Goal: Use online tool/utility: Utilize a website feature to perform a specific function

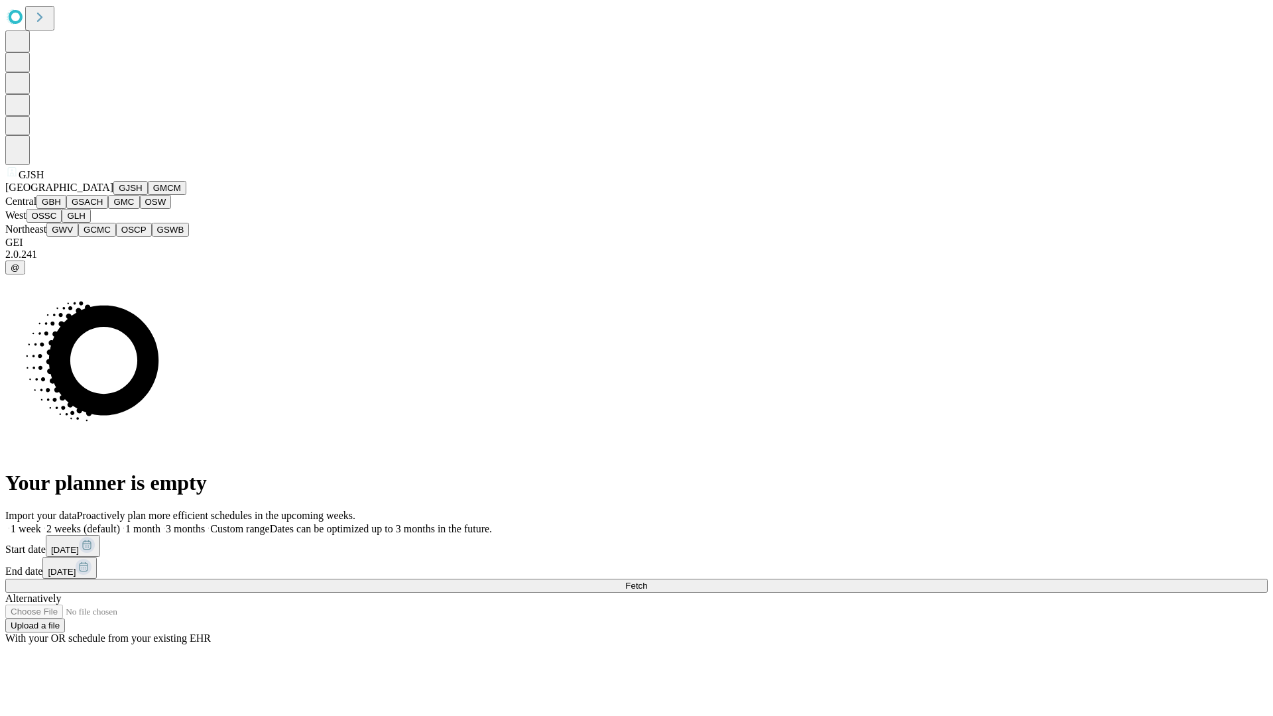
click at [113, 195] on button "GJSH" at bounding box center [130, 188] width 34 height 14
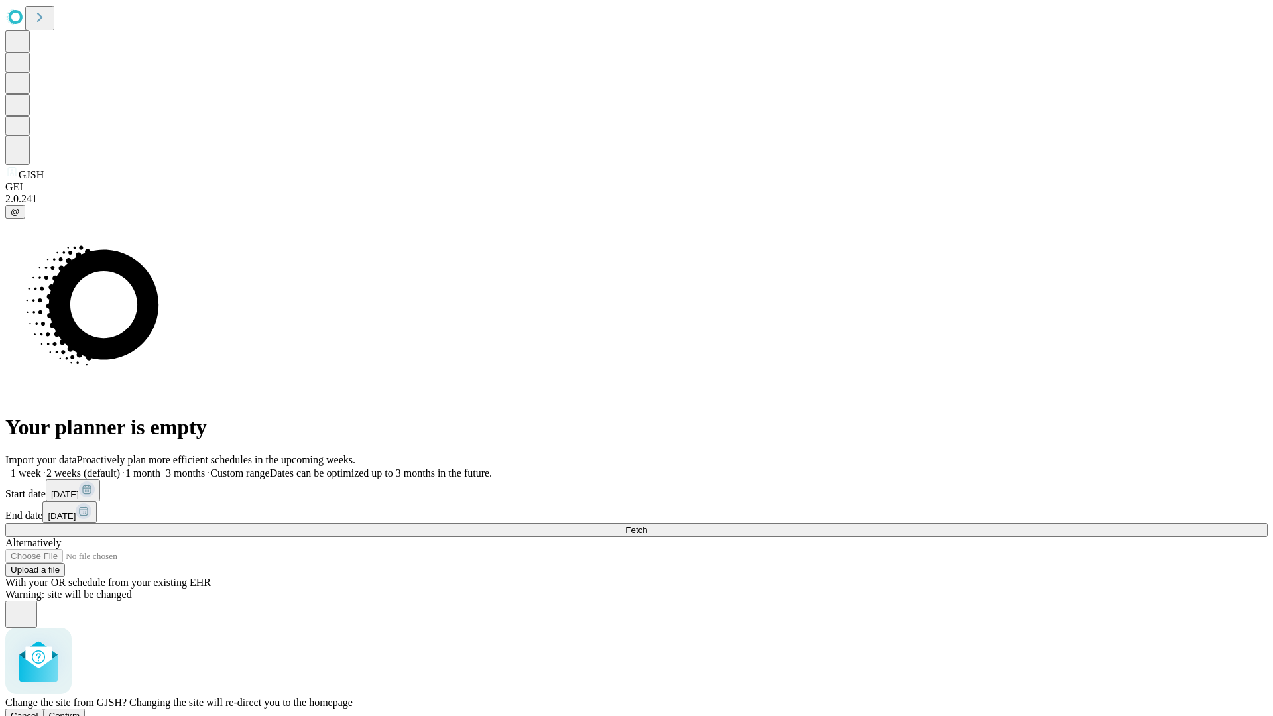
click at [80, 711] on span "Confirm" at bounding box center [64, 716] width 31 height 10
click at [120, 467] on label "2 weeks (default)" at bounding box center [80, 472] width 79 height 11
click at [647, 525] on span "Fetch" at bounding box center [636, 530] width 22 height 10
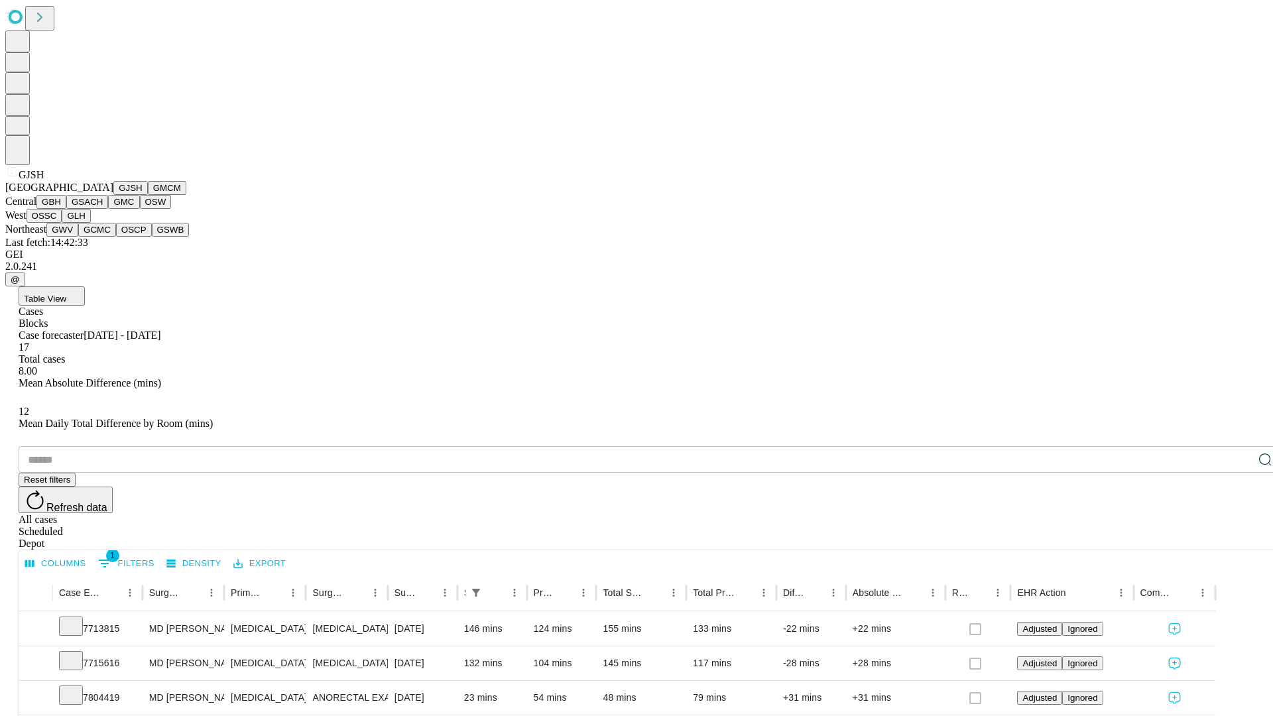
click at [148, 195] on button "GMCM" at bounding box center [167, 188] width 38 height 14
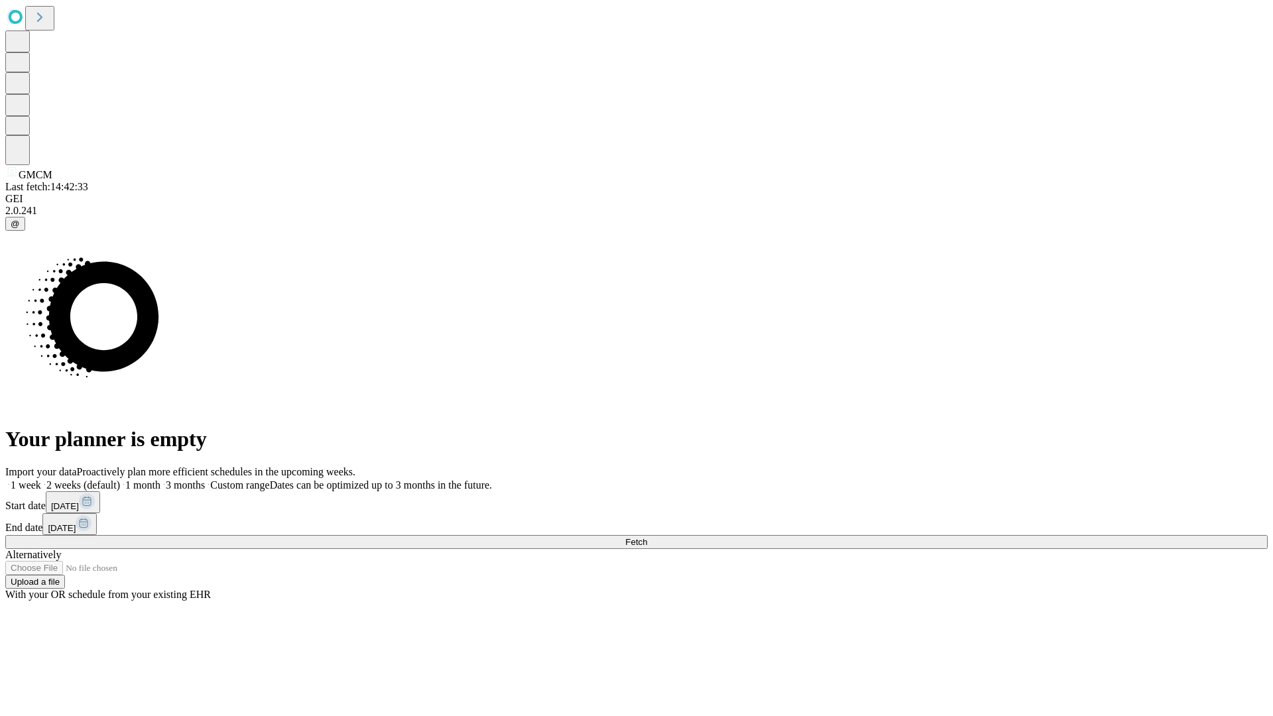
click at [647, 537] on span "Fetch" at bounding box center [636, 542] width 22 height 10
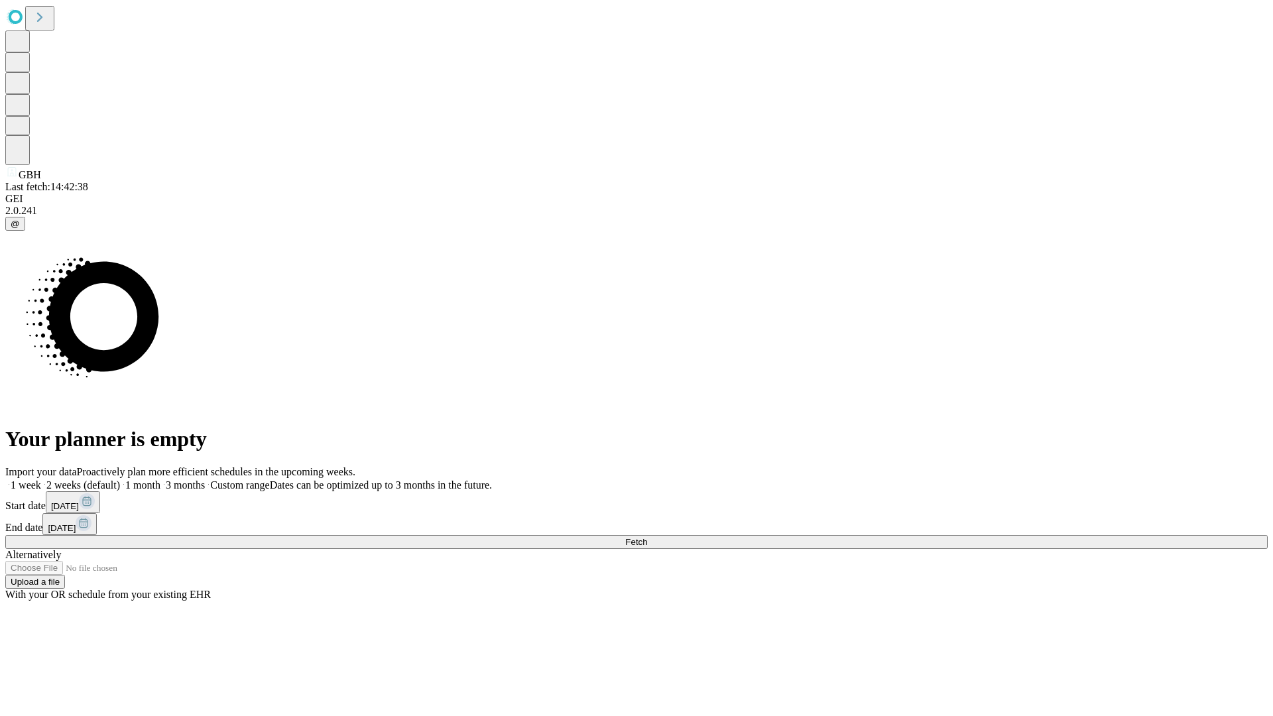
click at [120, 479] on label "2 weeks (default)" at bounding box center [80, 484] width 79 height 11
click at [647, 537] on span "Fetch" at bounding box center [636, 542] width 22 height 10
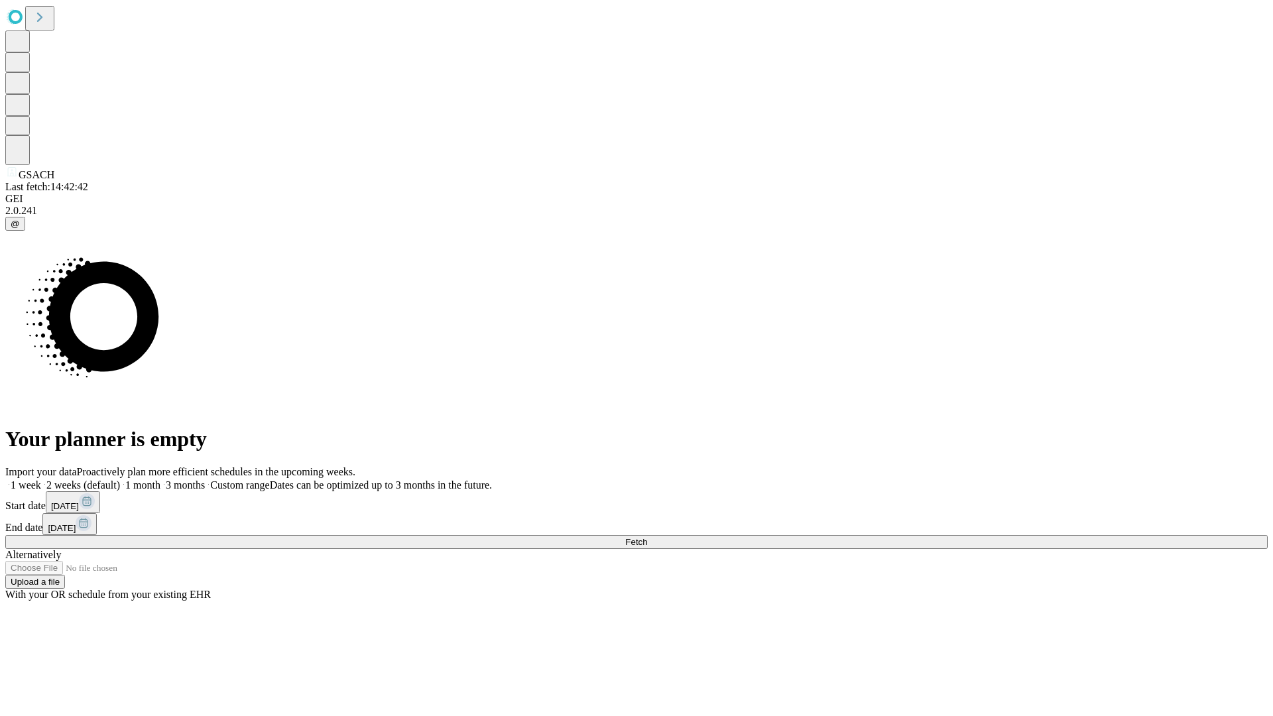
click at [120, 479] on label "2 weeks (default)" at bounding box center [80, 484] width 79 height 11
click at [647, 537] on span "Fetch" at bounding box center [636, 542] width 22 height 10
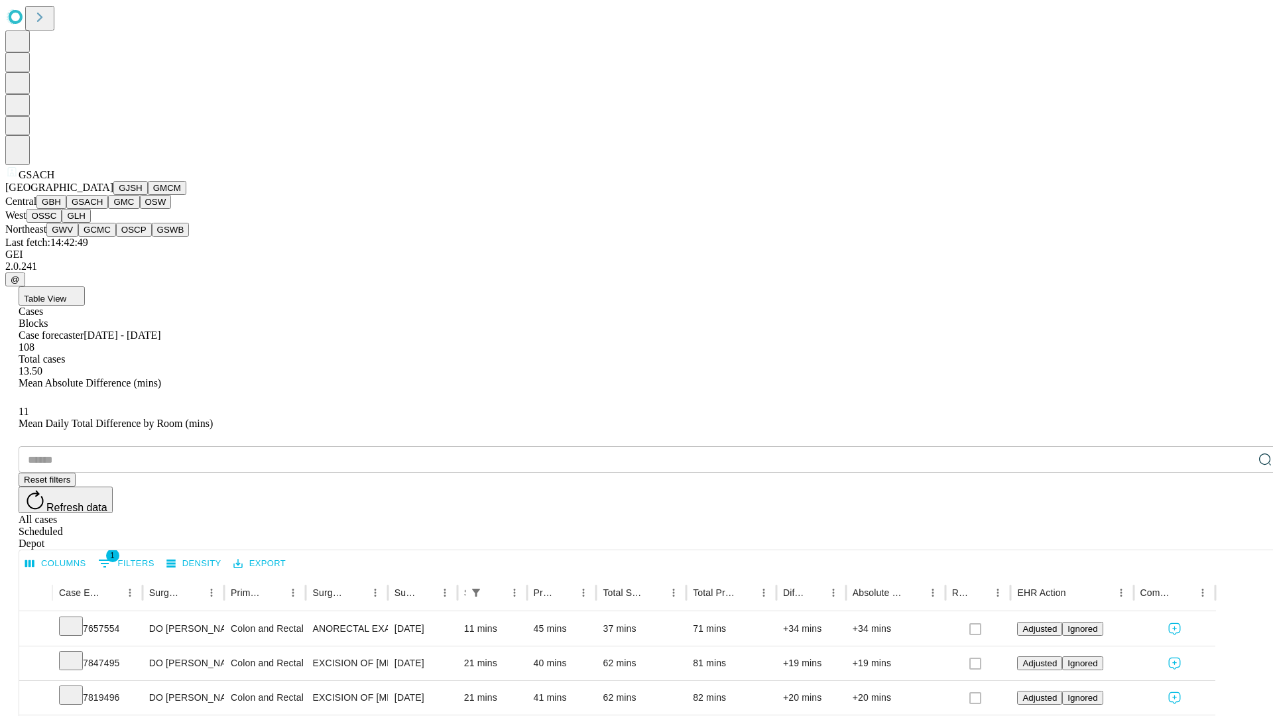
click at [108, 209] on button "GMC" at bounding box center [123, 202] width 31 height 14
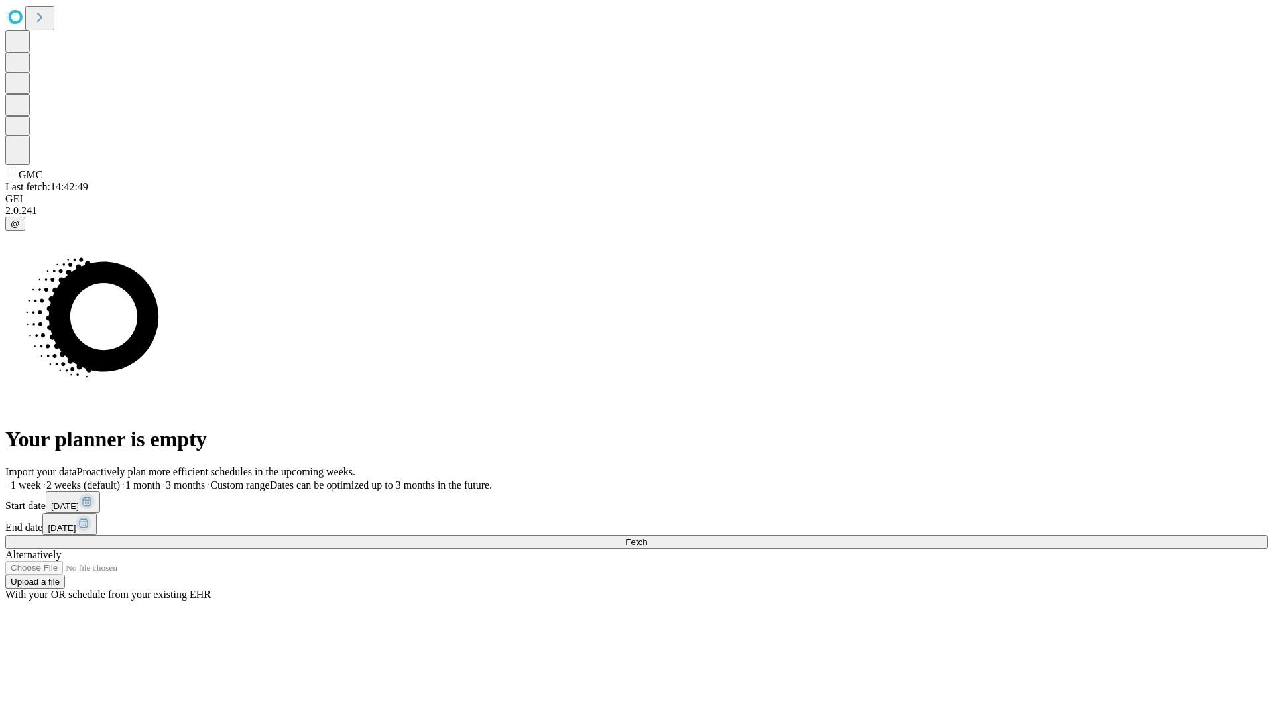
click at [120, 479] on label "2 weeks (default)" at bounding box center [80, 484] width 79 height 11
click at [647, 537] on span "Fetch" at bounding box center [636, 542] width 22 height 10
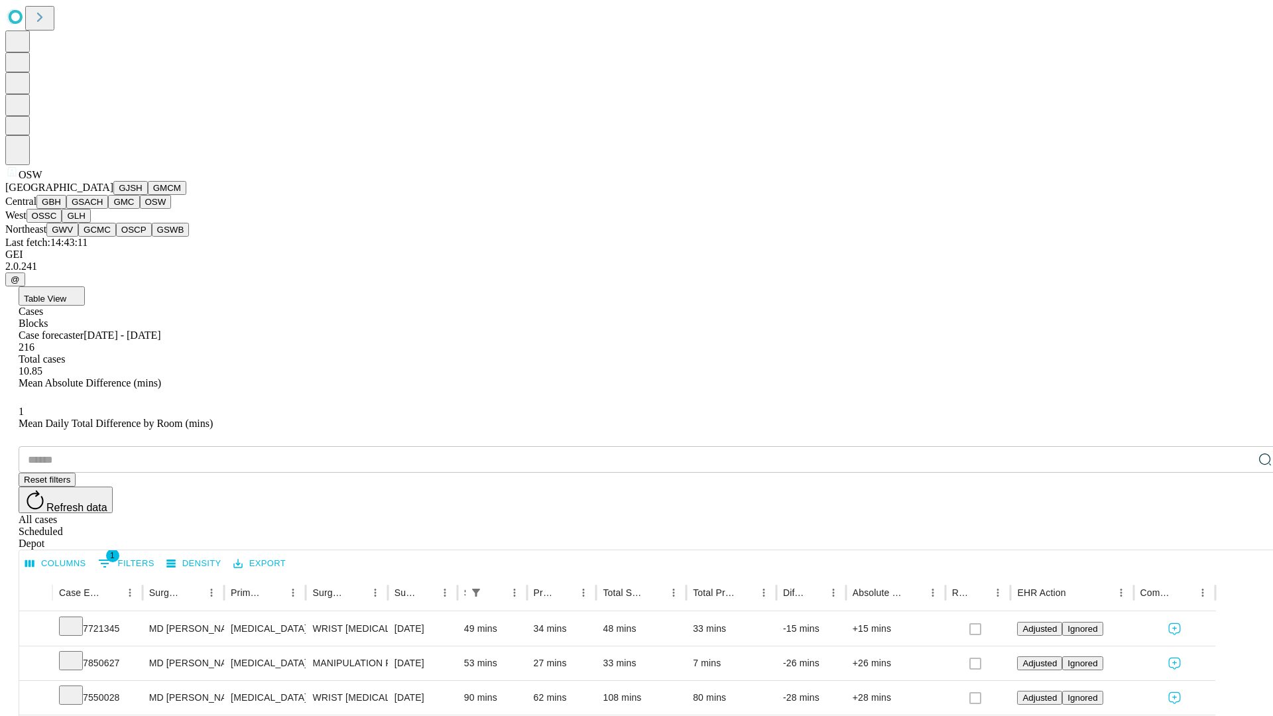
click at [62, 223] on button "OSSC" at bounding box center [45, 216] width 36 height 14
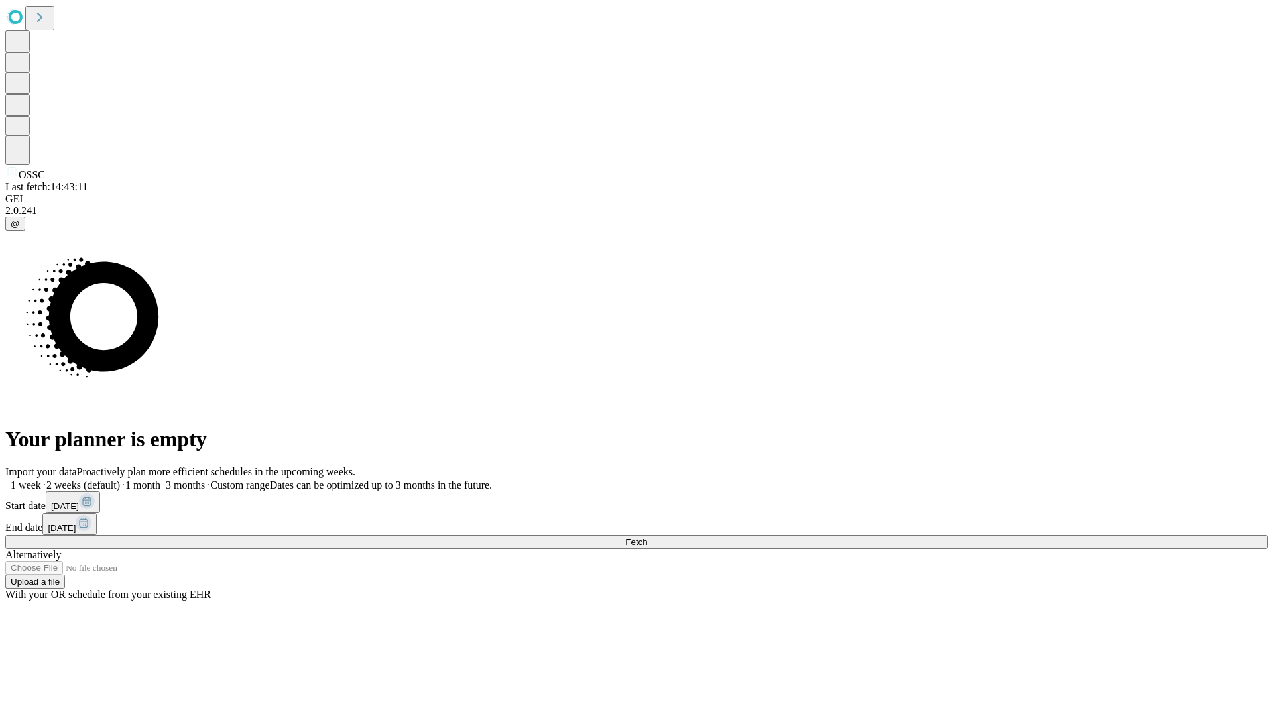
click at [120, 479] on label "2 weeks (default)" at bounding box center [80, 484] width 79 height 11
click at [647, 537] on span "Fetch" at bounding box center [636, 542] width 22 height 10
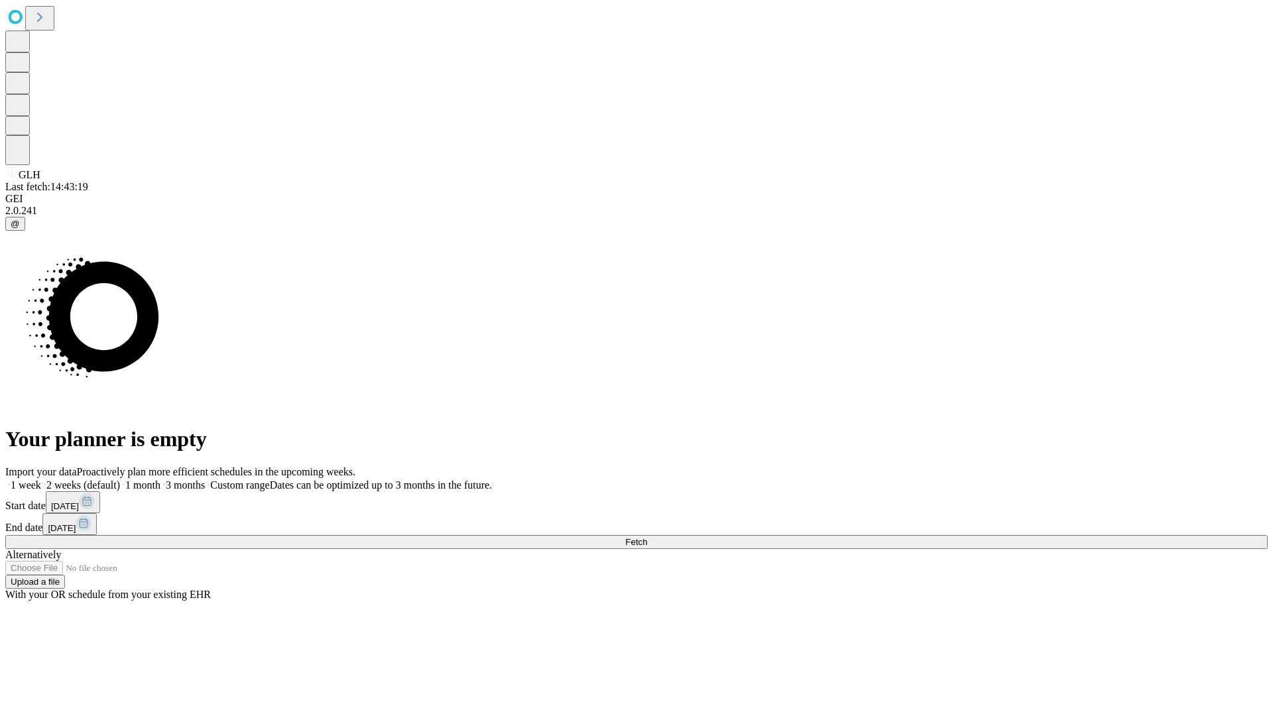
click at [647, 537] on span "Fetch" at bounding box center [636, 542] width 22 height 10
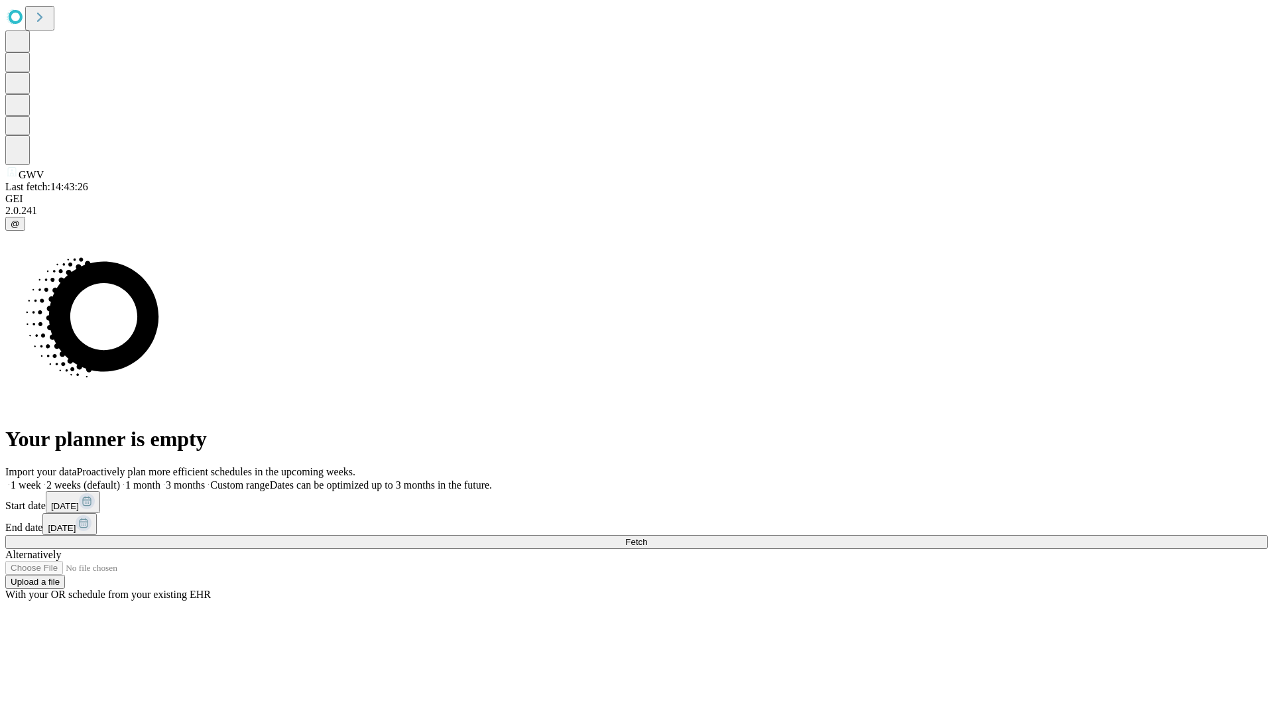
click at [120, 479] on label "2 weeks (default)" at bounding box center [80, 484] width 79 height 11
click at [647, 537] on span "Fetch" at bounding box center [636, 542] width 22 height 10
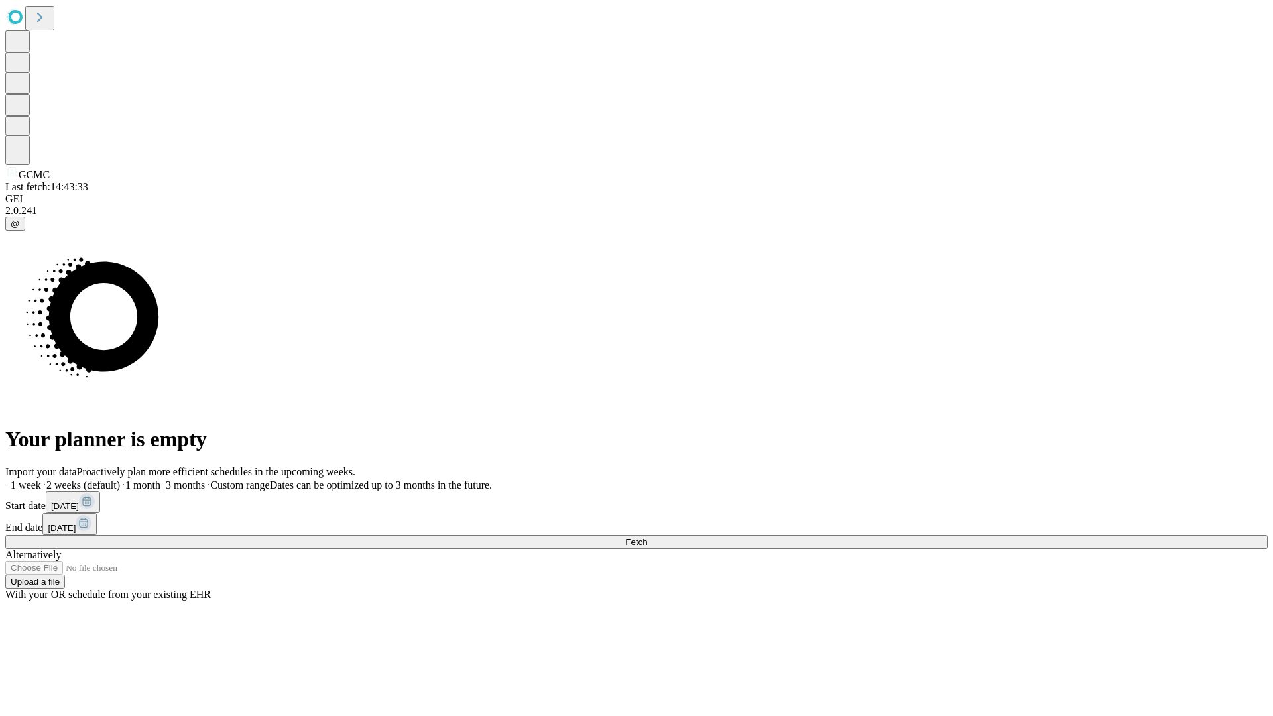
click at [120, 479] on label "2 weeks (default)" at bounding box center [80, 484] width 79 height 11
click at [647, 537] on span "Fetch" at bounding box center [636, 542] width 22 height 10
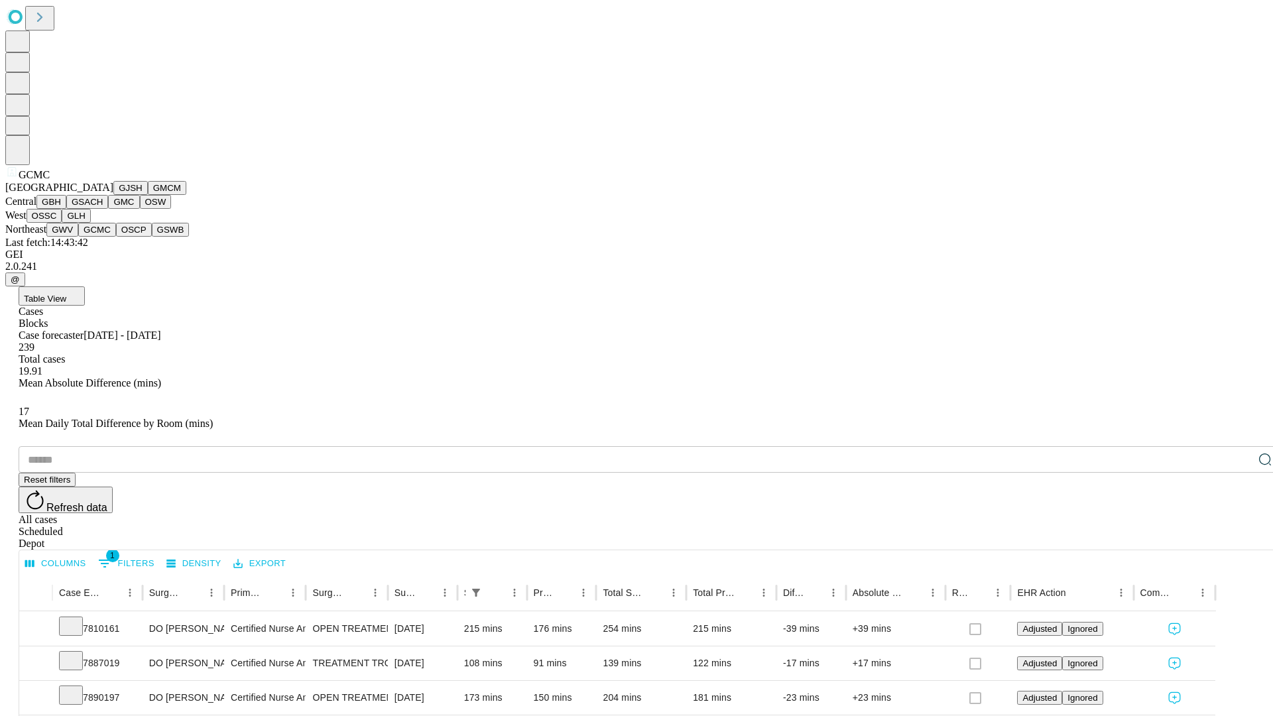
click at [116, 237] on button "OSCP" at bounding box center [134, 230] width 36 height 14
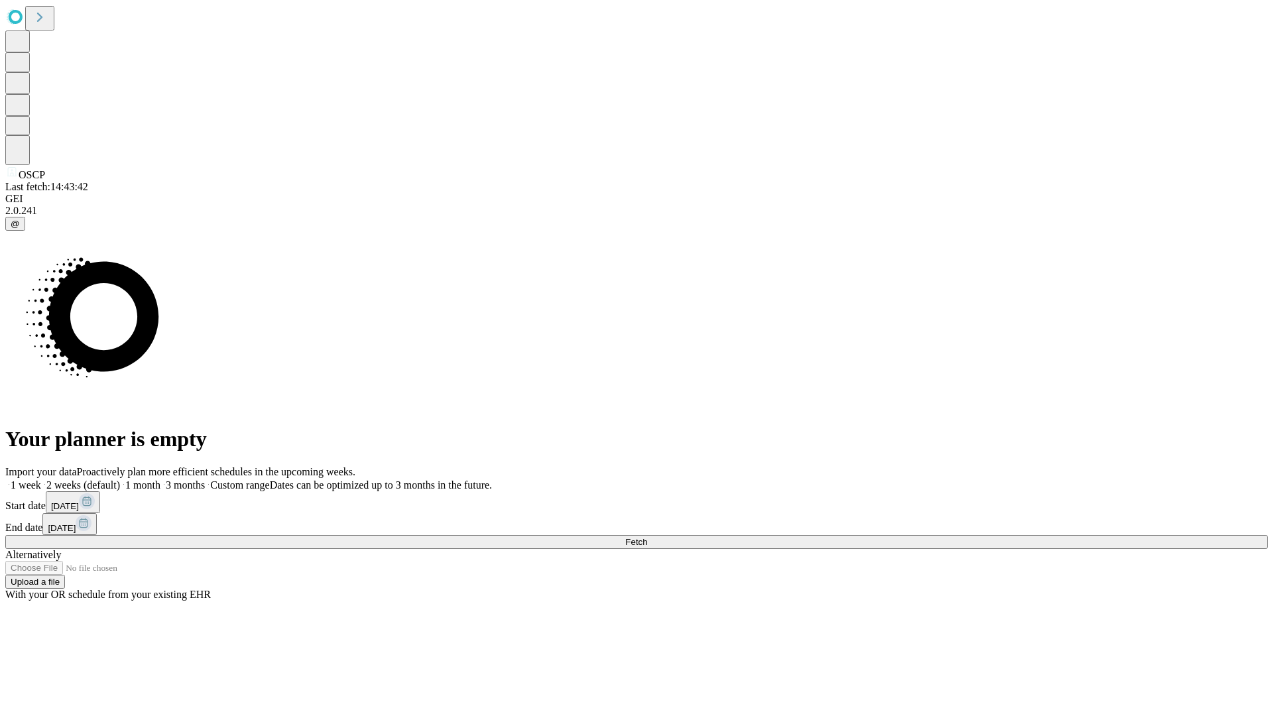
click at [120, 479] on label "2 weeks (default)" at bounding box center [80, 484] width 79 height 11
click at [647, 537] on span "Fetch" at bounding box center [636, 542] width 22 height 10
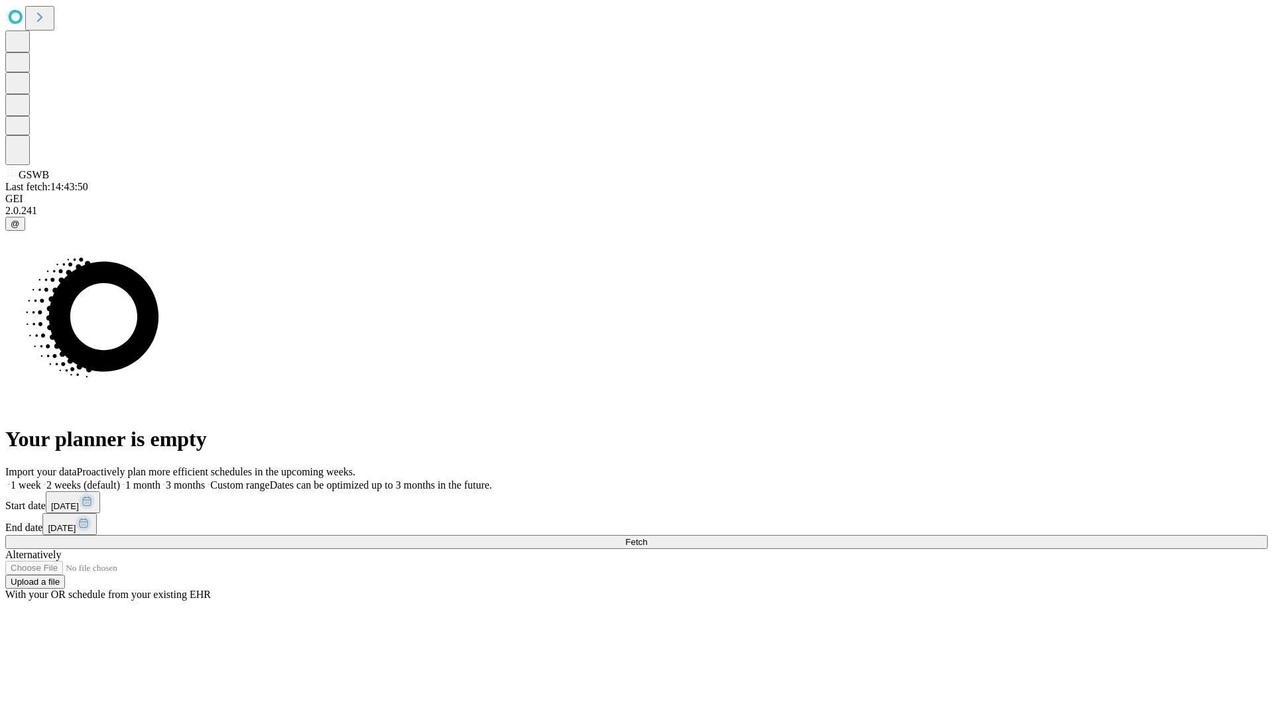
click at [120, 479] on label "2 weeks (default)" at bounding box center [80, 484] width 79 height 11
click at [647, 537] on span "Fetch" at bounding box center [636, 542] width 22 height 10
